Goal: Find specific page/section: Find specific page/section

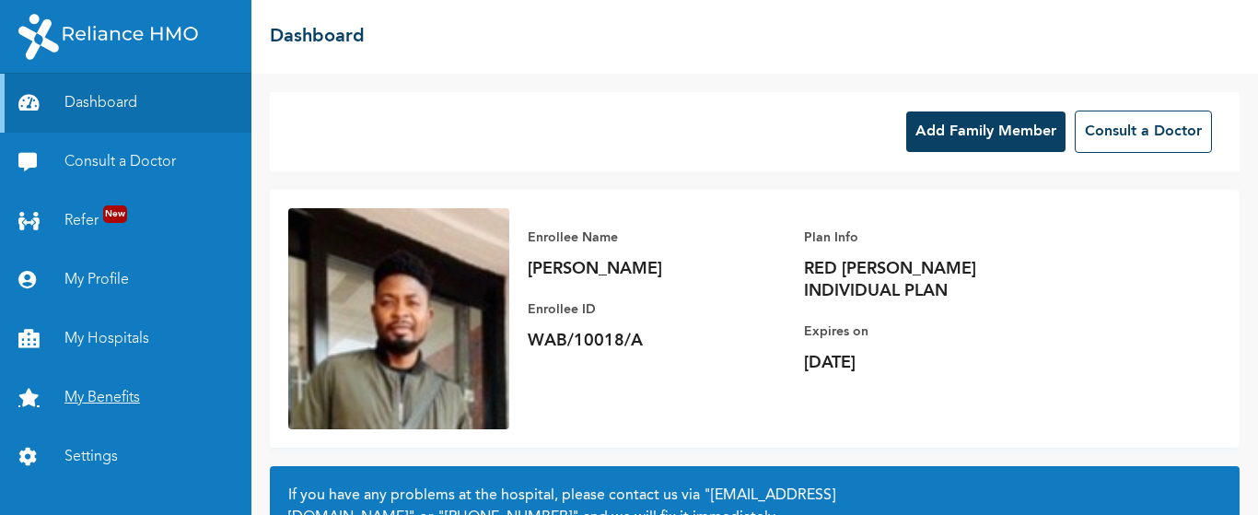
click at [111, 389] on link "My Benefits" at bounding box center [125, 397] width 251 height 59
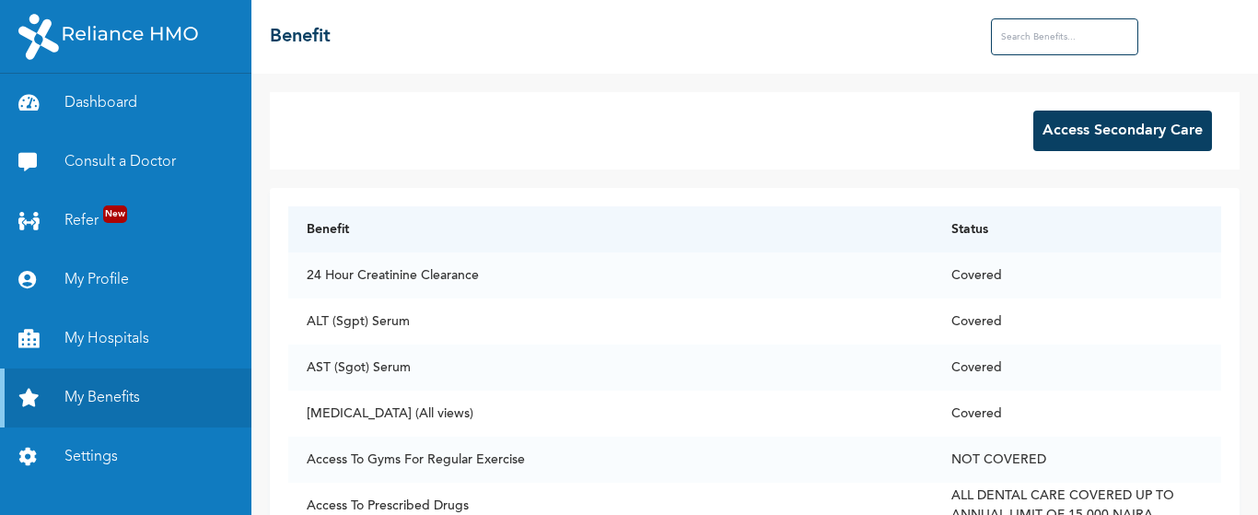
click at [1039, 41] on input "text" at bounding box center [1064, 36] width 147 height 37
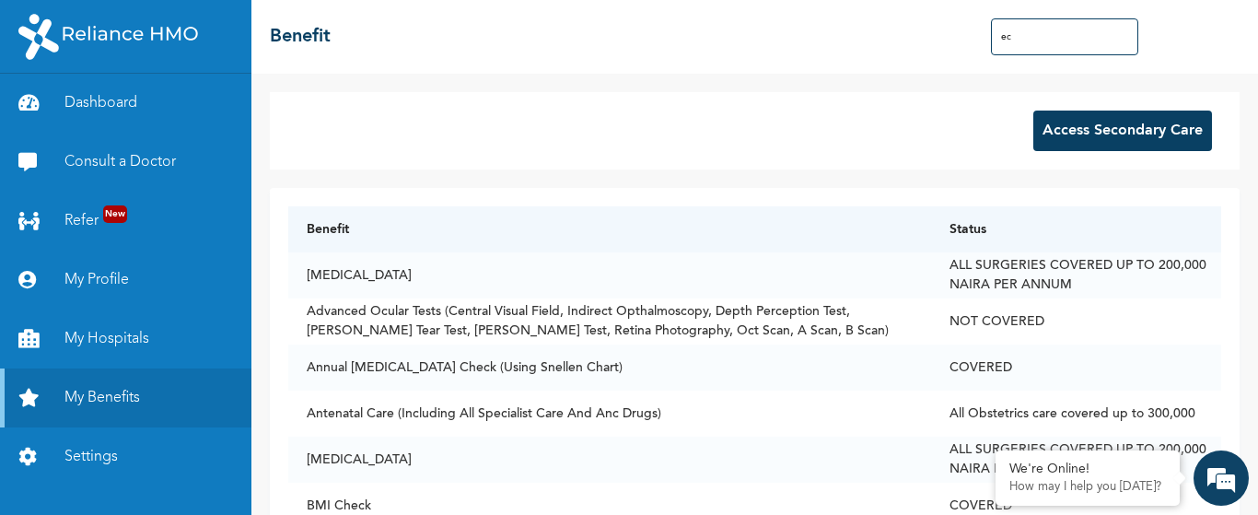
type input "e"
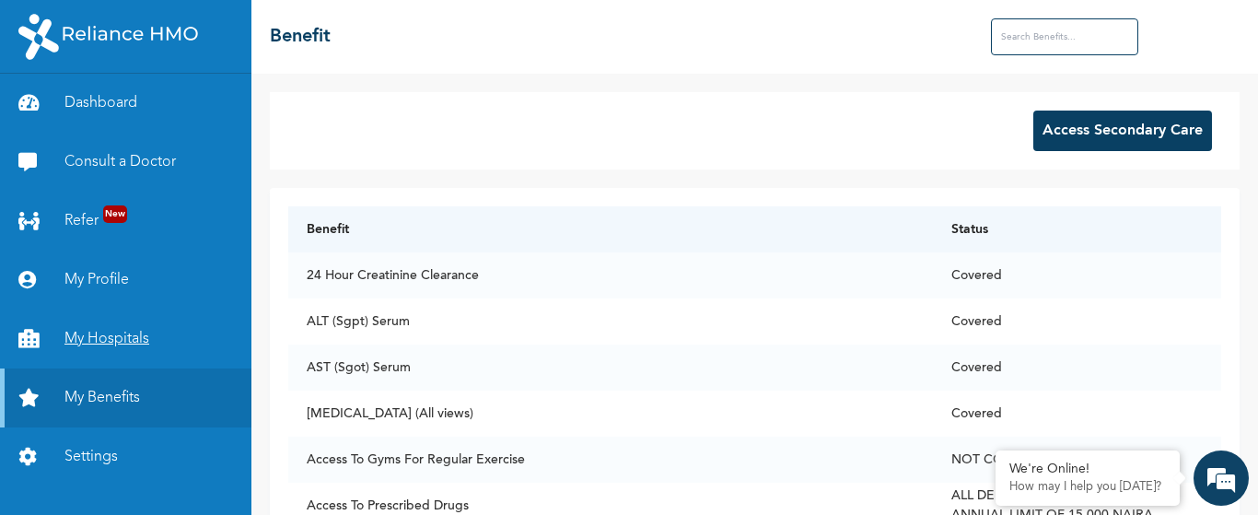
click at [99, 333] on link "My Hospitals" at bounding box center [125, 338] width 251 height 59
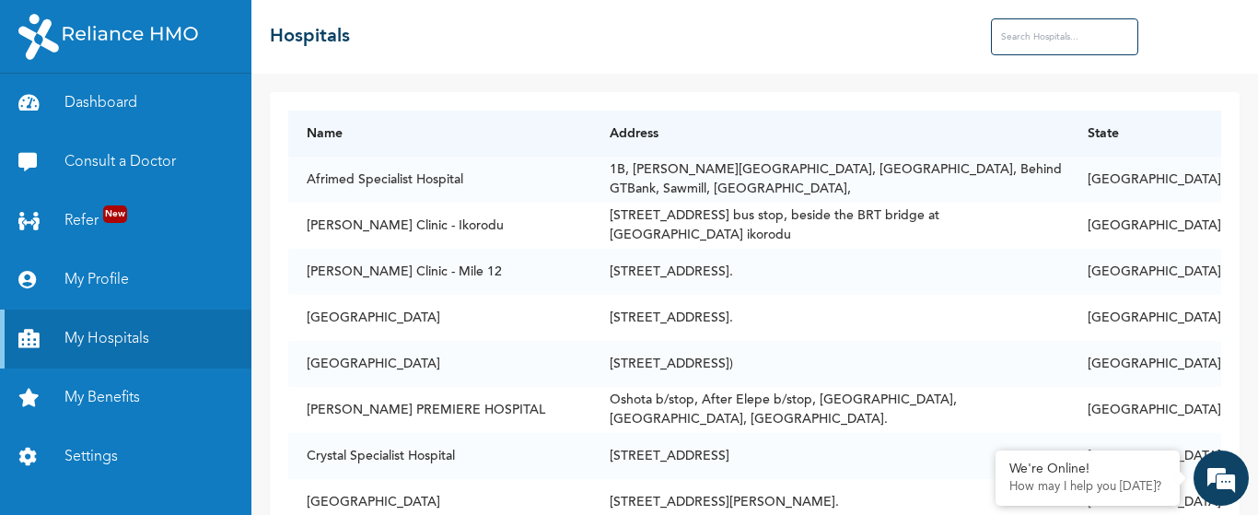
click at [1064, 33] on input "text" at bounding box center [1064, 36] width 147 height 37
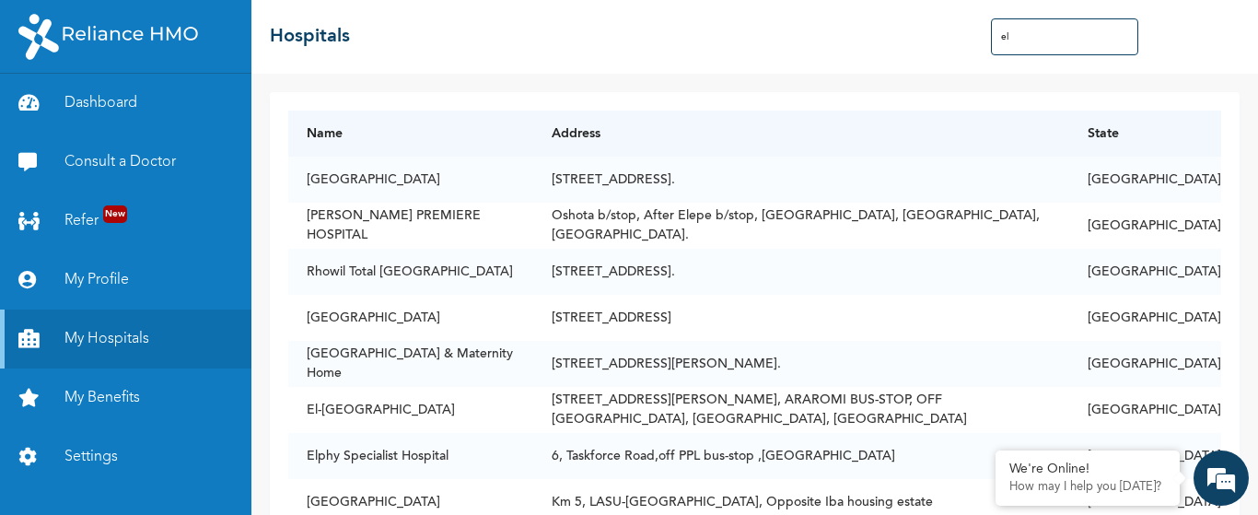
type input "e"
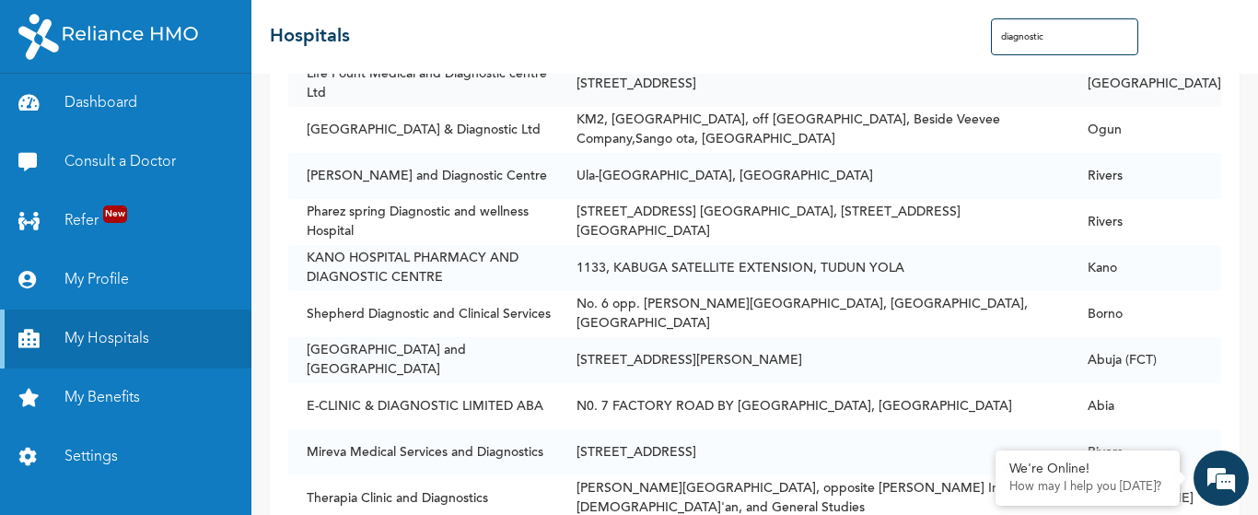
scroll to position [323, 0]
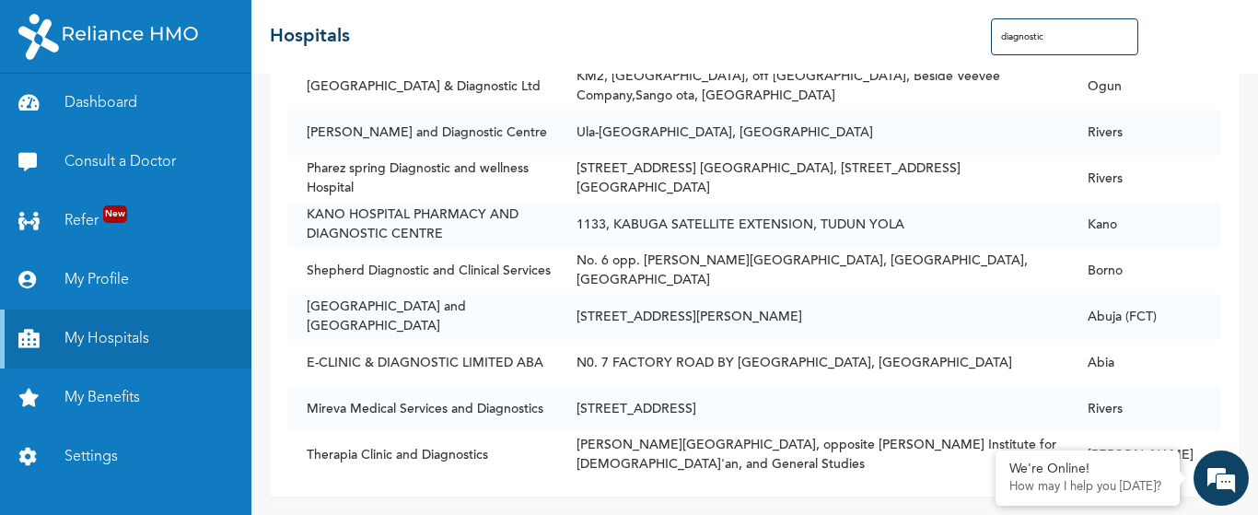
type input "diagnostic"
